Goal: Task Accomplishment & Management: Complete application form

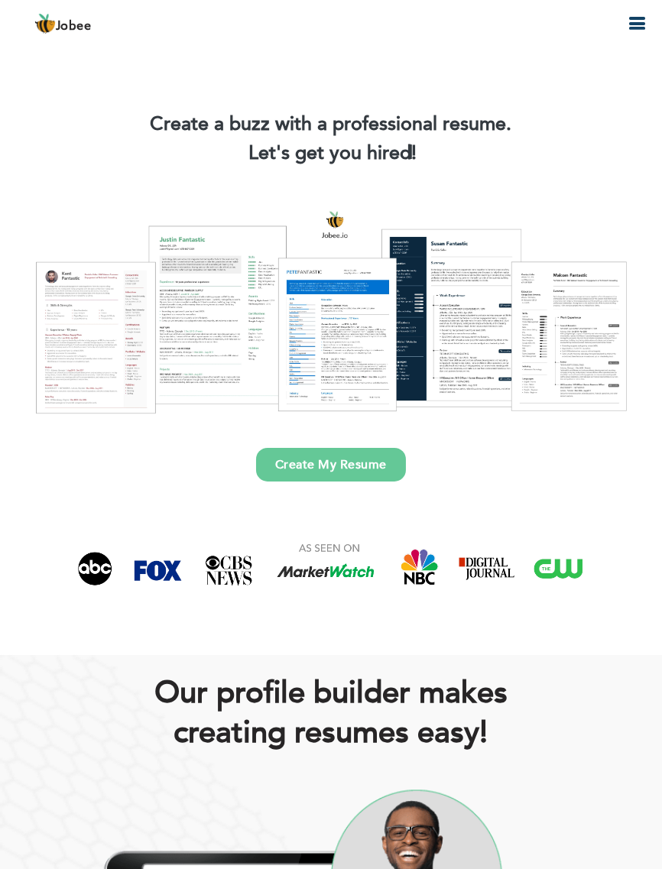
click at [318, 456] on link "Create My Resume" at bounding box center [331, 465] width 150 height 34
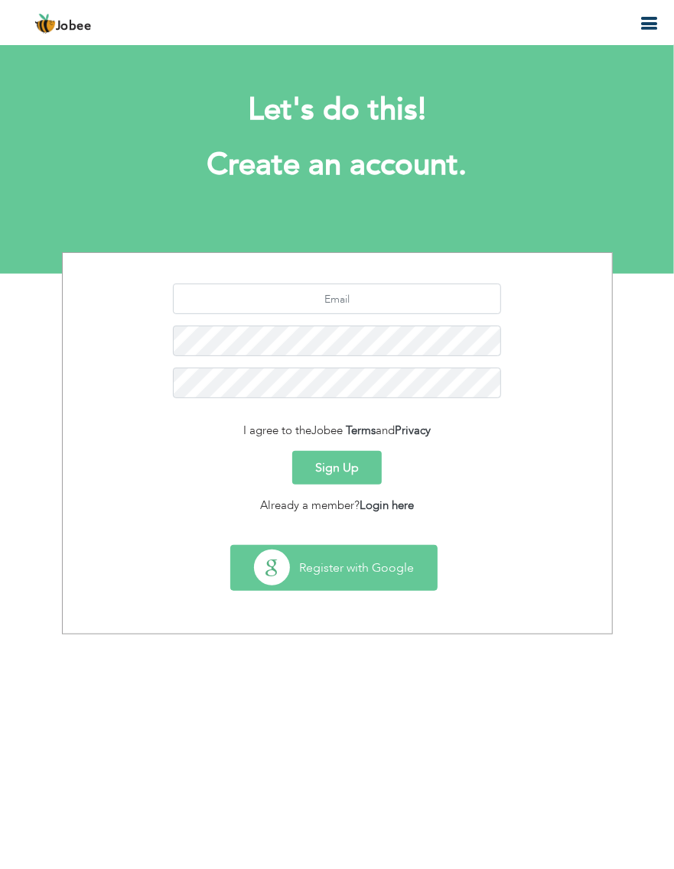
click at [342, 561] on button "Register with Google" at bounding box center [334, 568] width 206 height 44
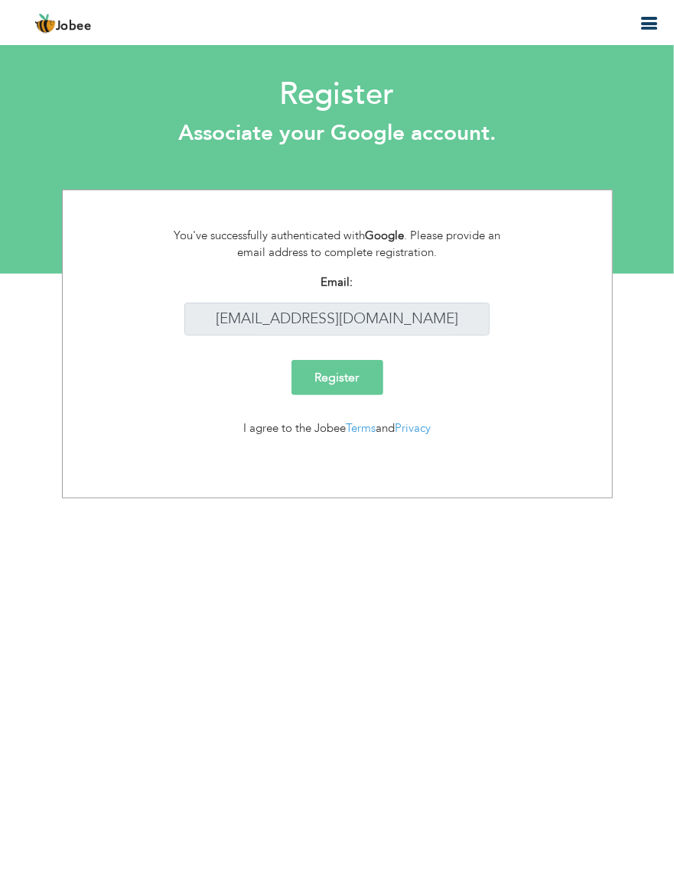
click at [649, 22] on icon "button" at bounding box center [648, 24] width 18 height 18
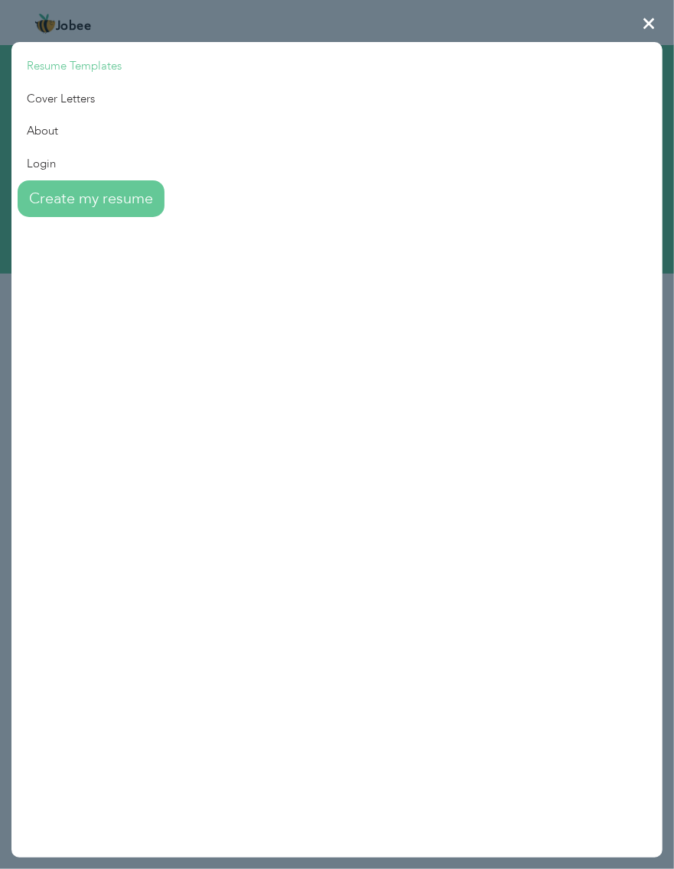
click at [77, 64] on link "Resume Templates" at bounding box center [87, 66] width 153 height 33
